Goal: Check status

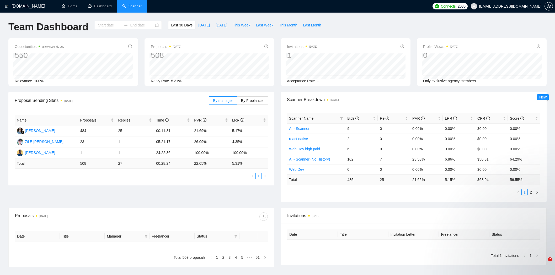
type input "[DATE]"
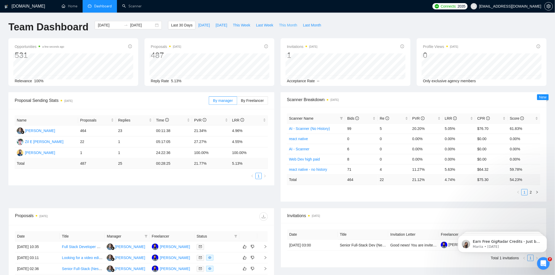
click at [281, 26] on span "This Month" at bounding box center [288, 25] width 18 height 6
type input "[DATE]"
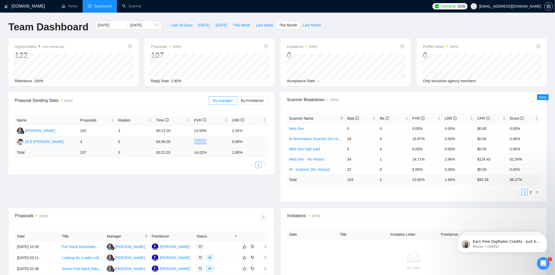
drag, startPoint x: 192, startPoint y: 145, endPoint x: 206, endPoint y: 142, distance: 13.9
click at [206, 142] on td "25.00%" at bounding box center [211, 142] width 38 height 11
